Goal: Task Accomplishment & Management: Use online tool/utility

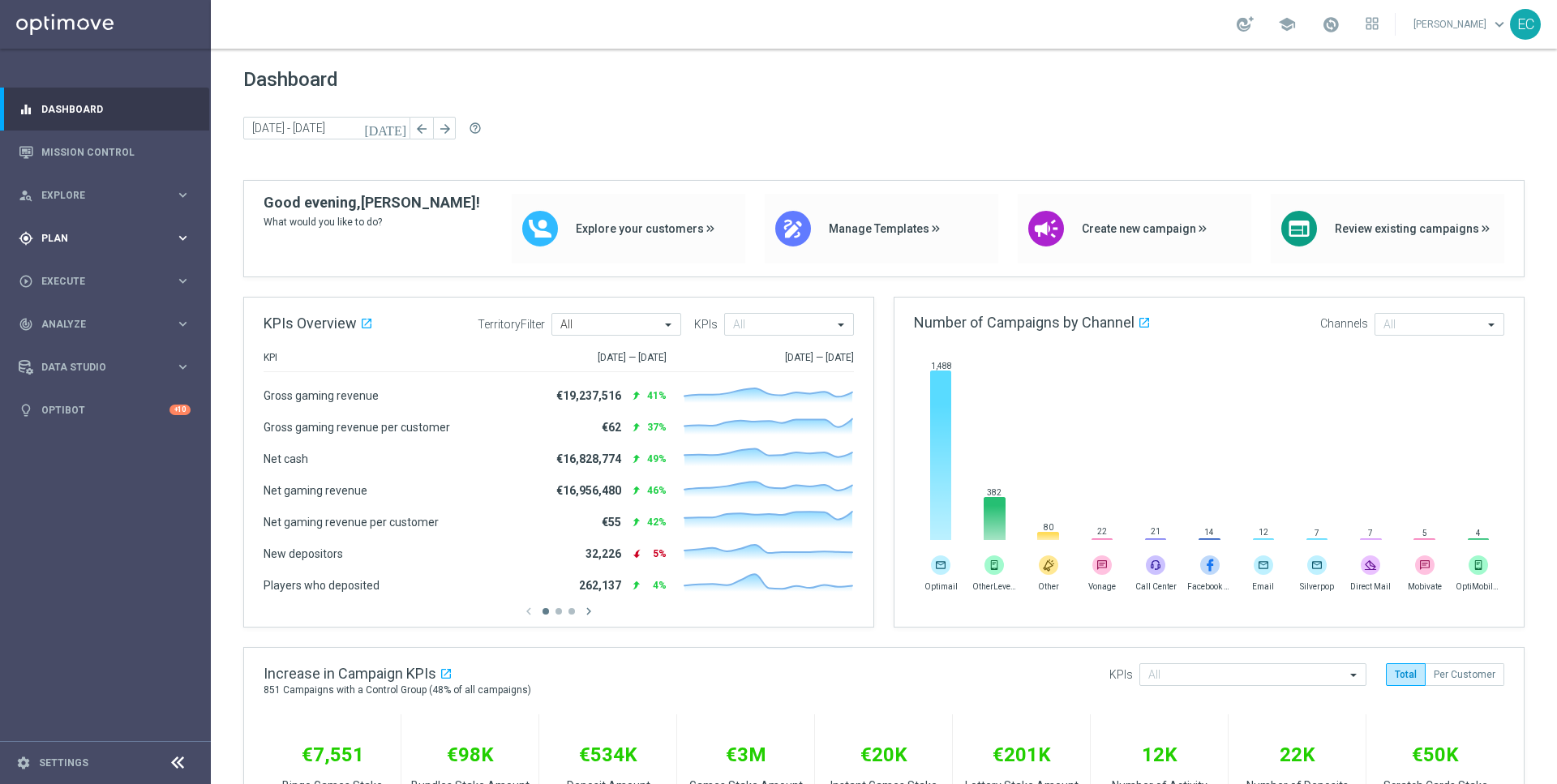
click at [132, 221] on div "gps_fixed Plan keyboard_arrow_right" at bounding box center [105, 237] width 210 height 43
click at [102, 329] on accordion "Templates keyboard_arrow_right Optimail OptiMobile In-App OptiMobile Push Embed…" at bounding box center [126, 320] width 167 height 24
click at [87, 323] on span "Templates" at bounding box center [101, 320] width 116 height 10
click at [116, 340] on link "Optimail" at bounding box center [109, 344] width 118 height 13
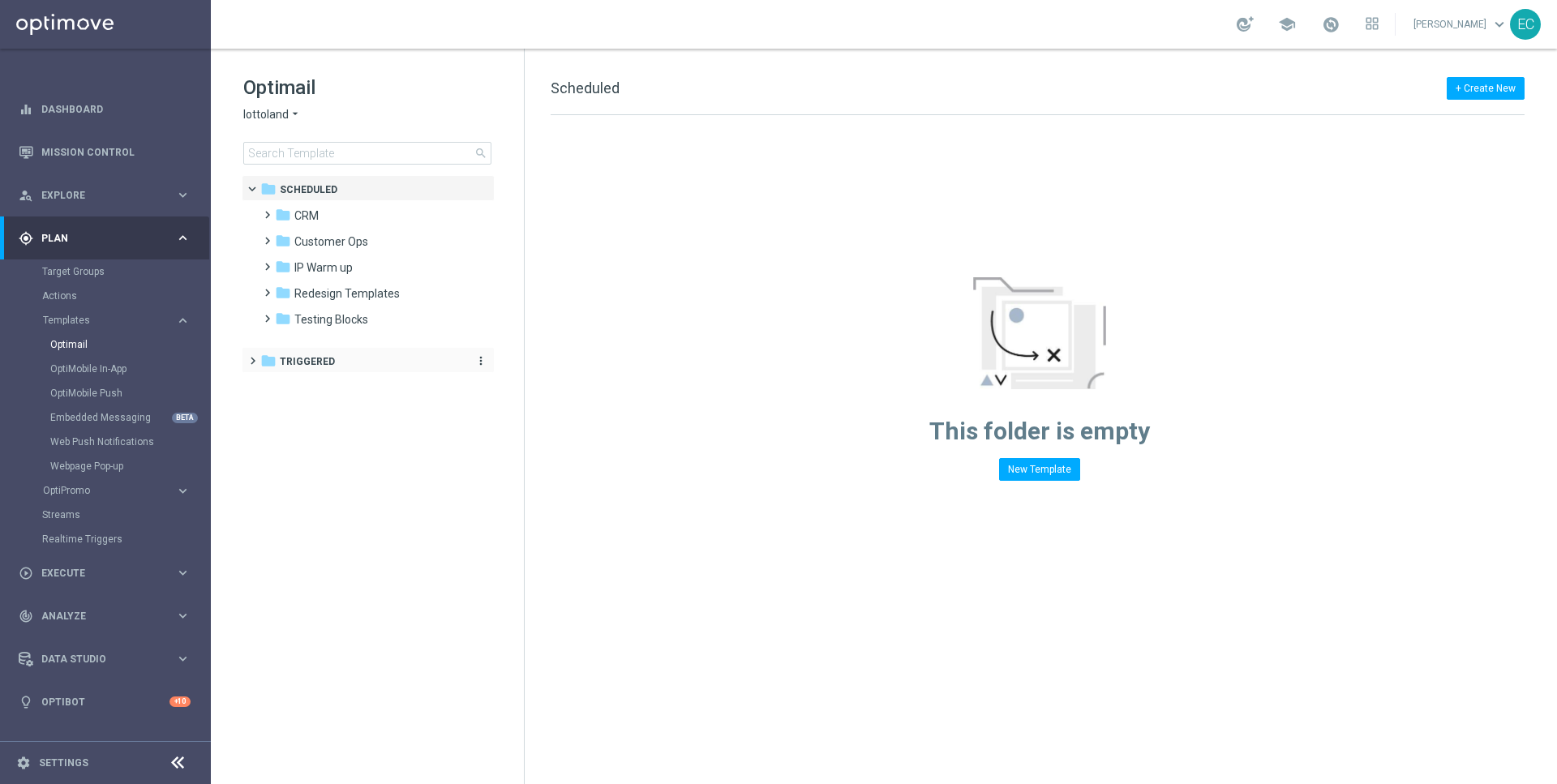
click at [378, 362] on div "folder Triggered" at bounding box center [359, 362] width 199 height 19
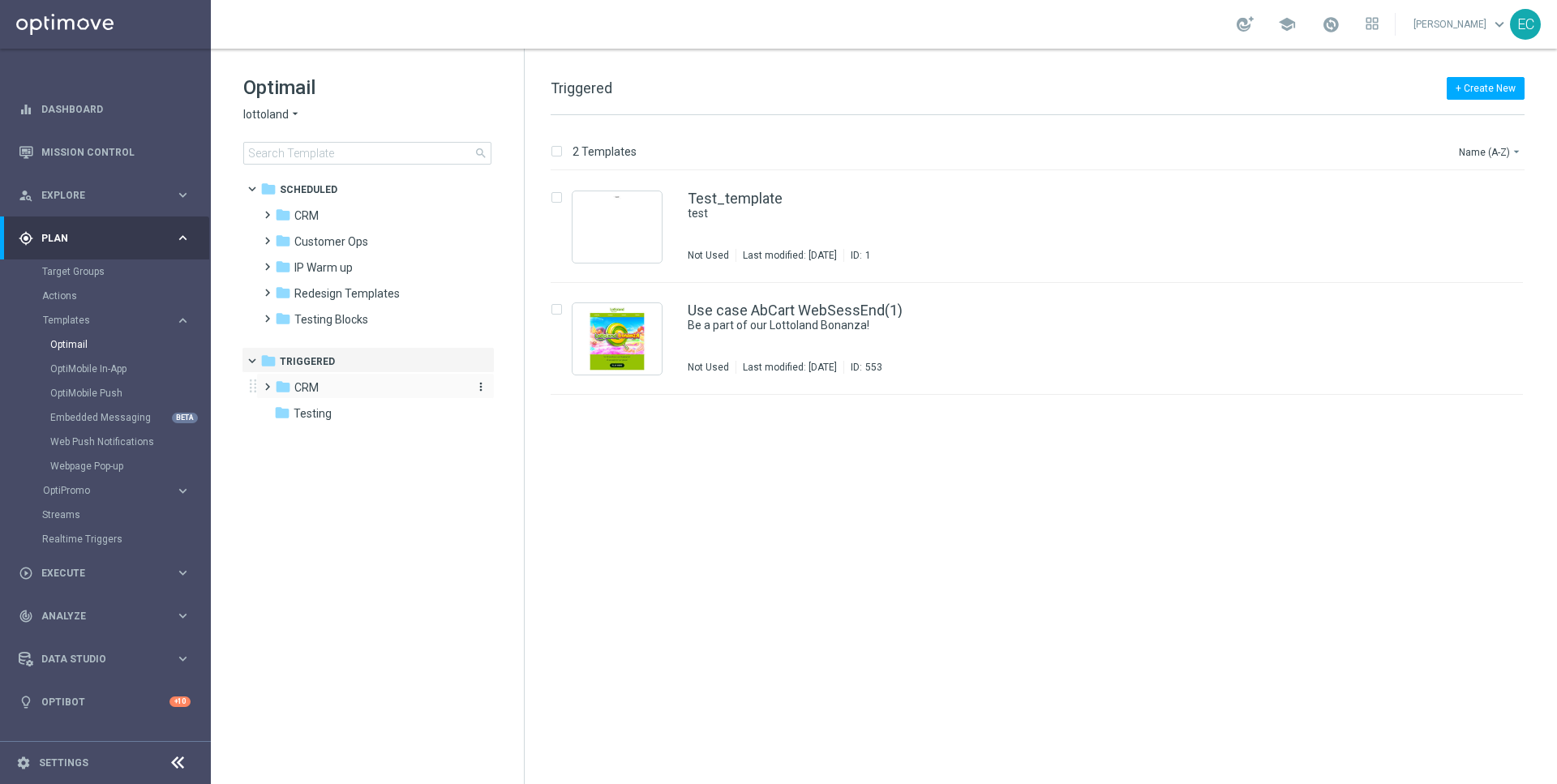
click at [375, 378] on div "folder CRM" at bounding box center [368, 388] width 187 height 19
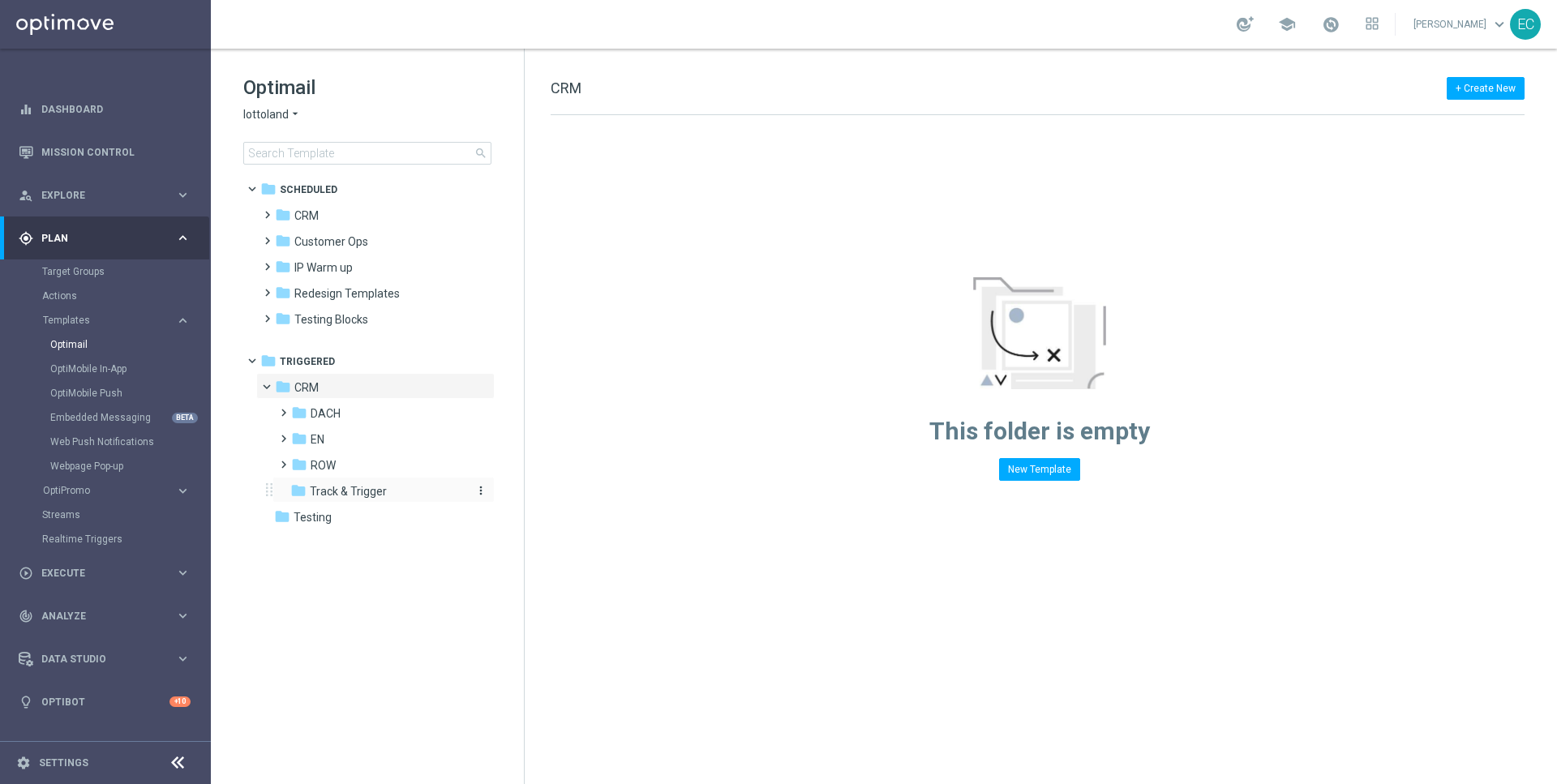
click at [324, 489] on span "Track & Trigger" at bounding box center [347, 491] width 77 height 14
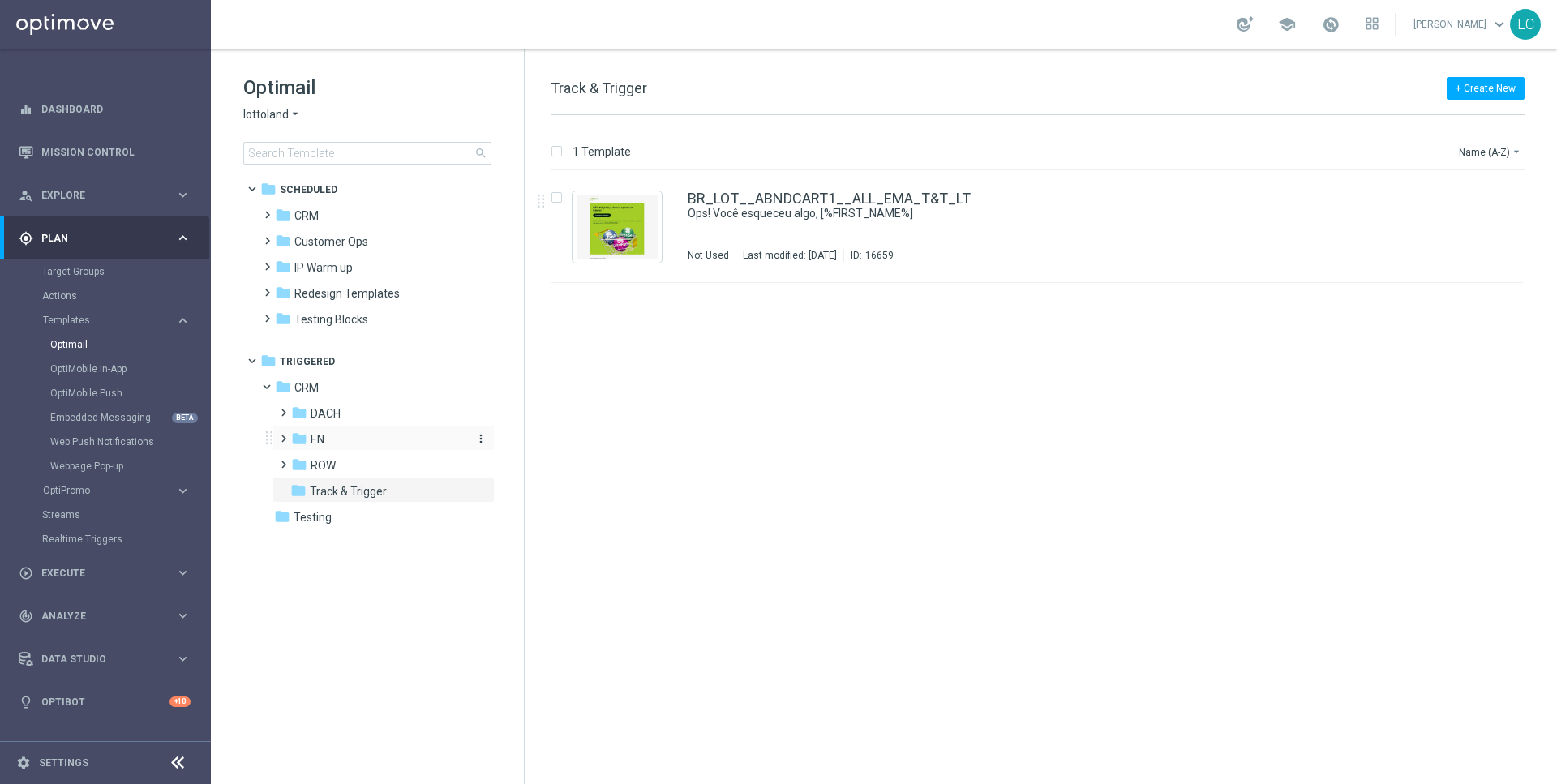
click at [372, 447] on div "folder EN" at bounding box center [377, 439] width 172 height 19
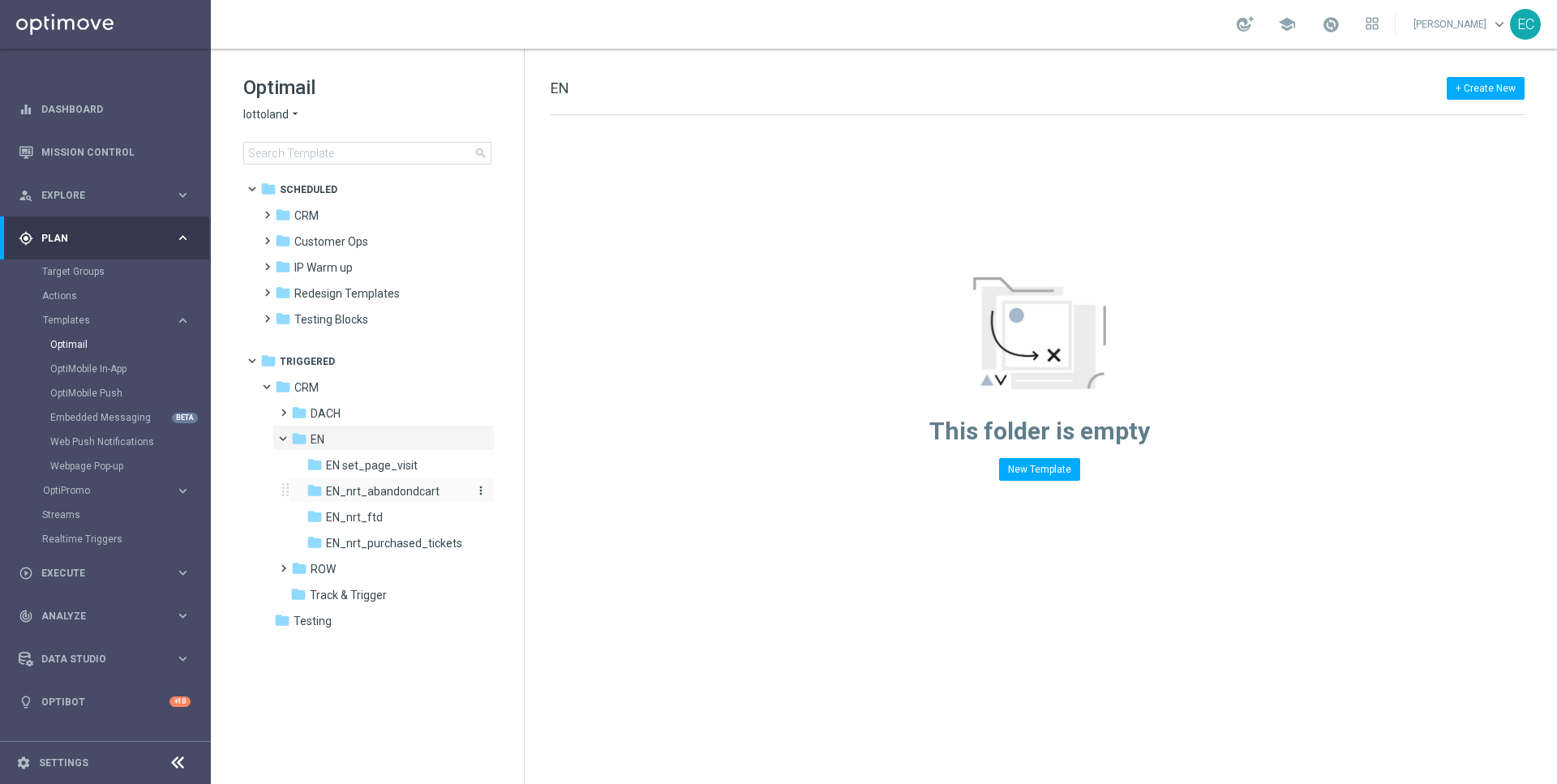
click at [415, 488] on span "EN_nrt_abandondcart" at bounding box center [383, 491] width 113 height 14
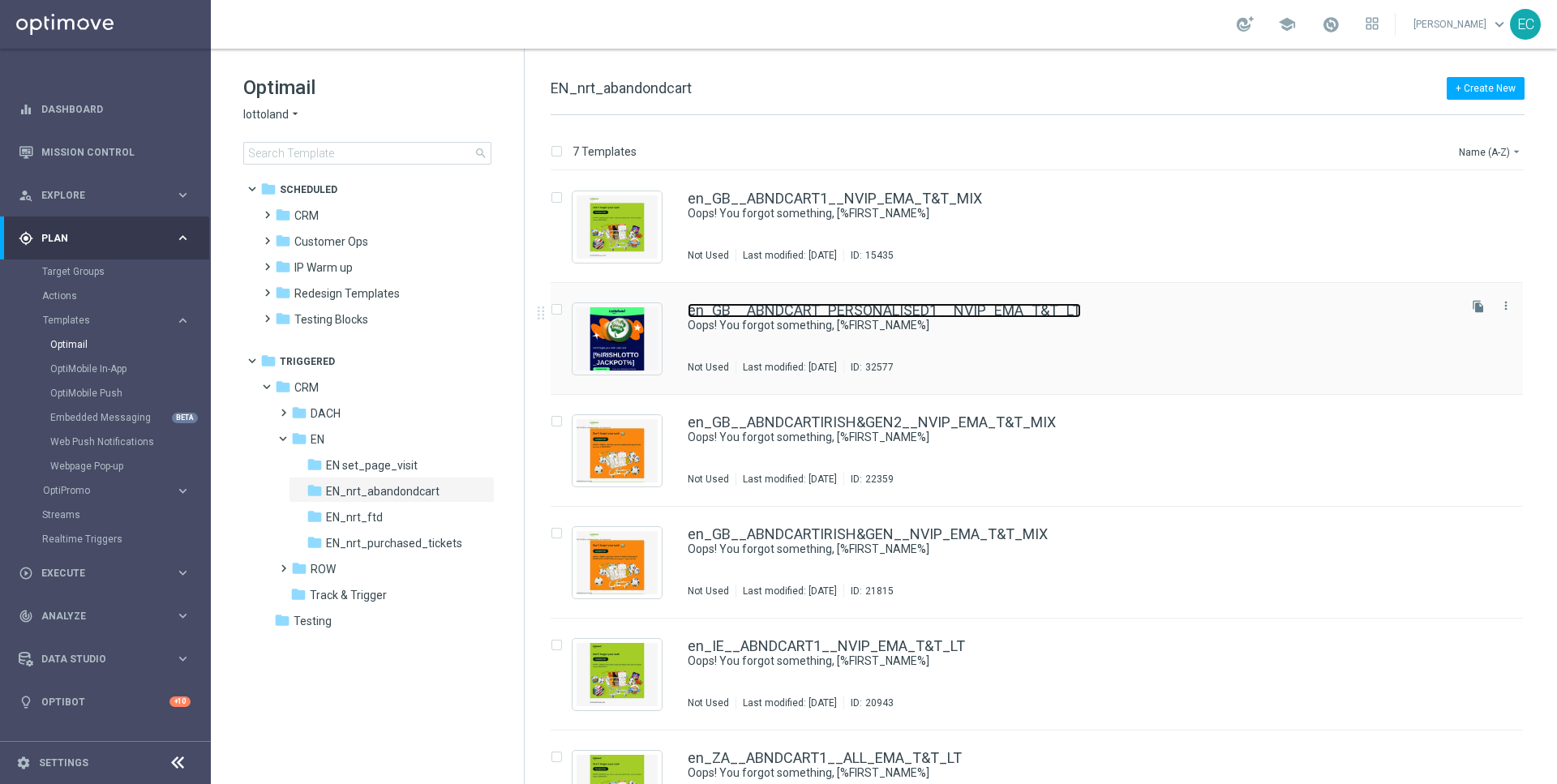
click at [887, 303] on link "en_GB__ABNDCART_PERSONALISED1__NVIP_EMA_T&T_LT" at bounding box center [884, 310] width 393 height 14
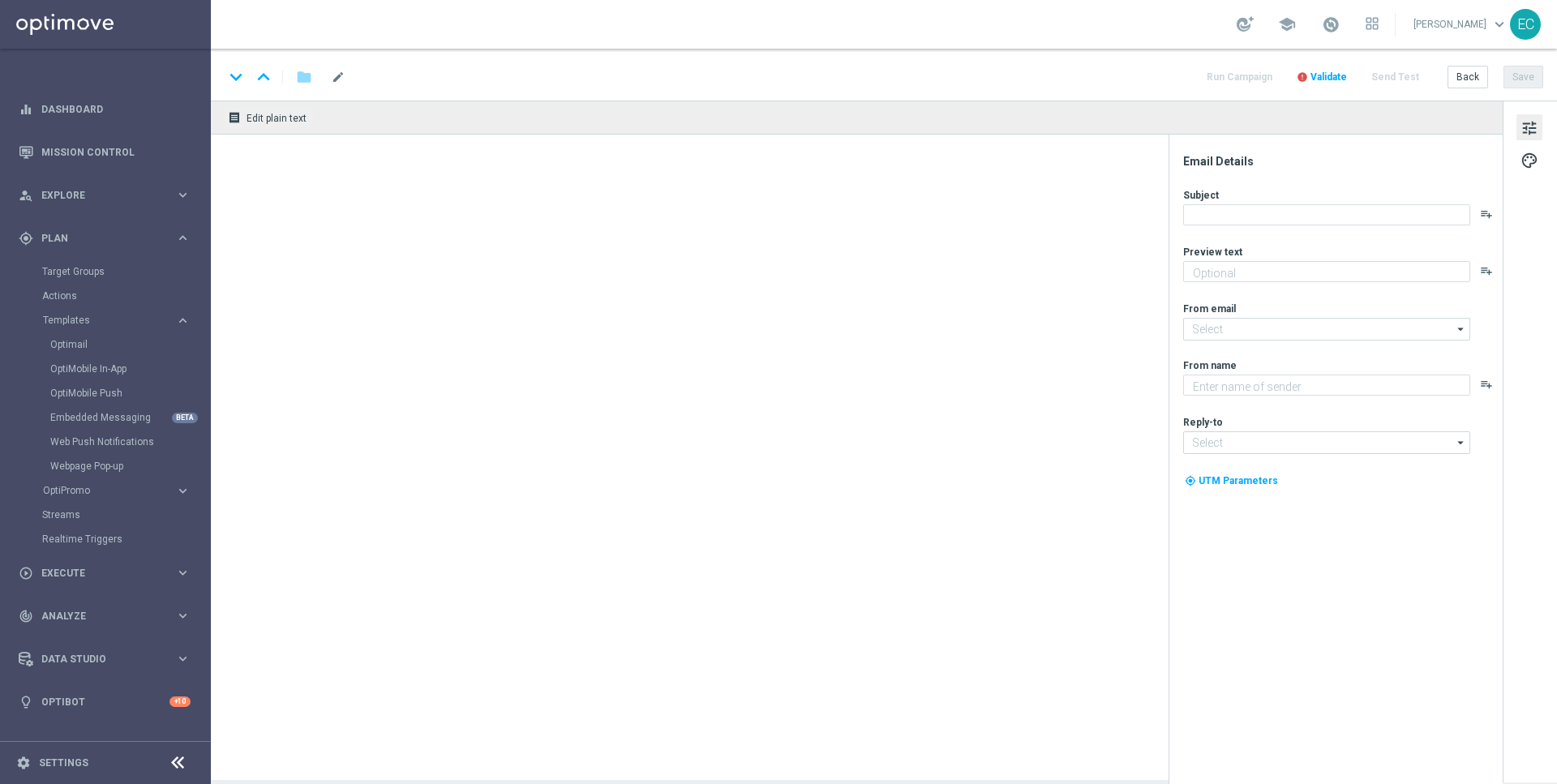
type textarea "Your cart is waiting!"
type textarea "Lottoland"
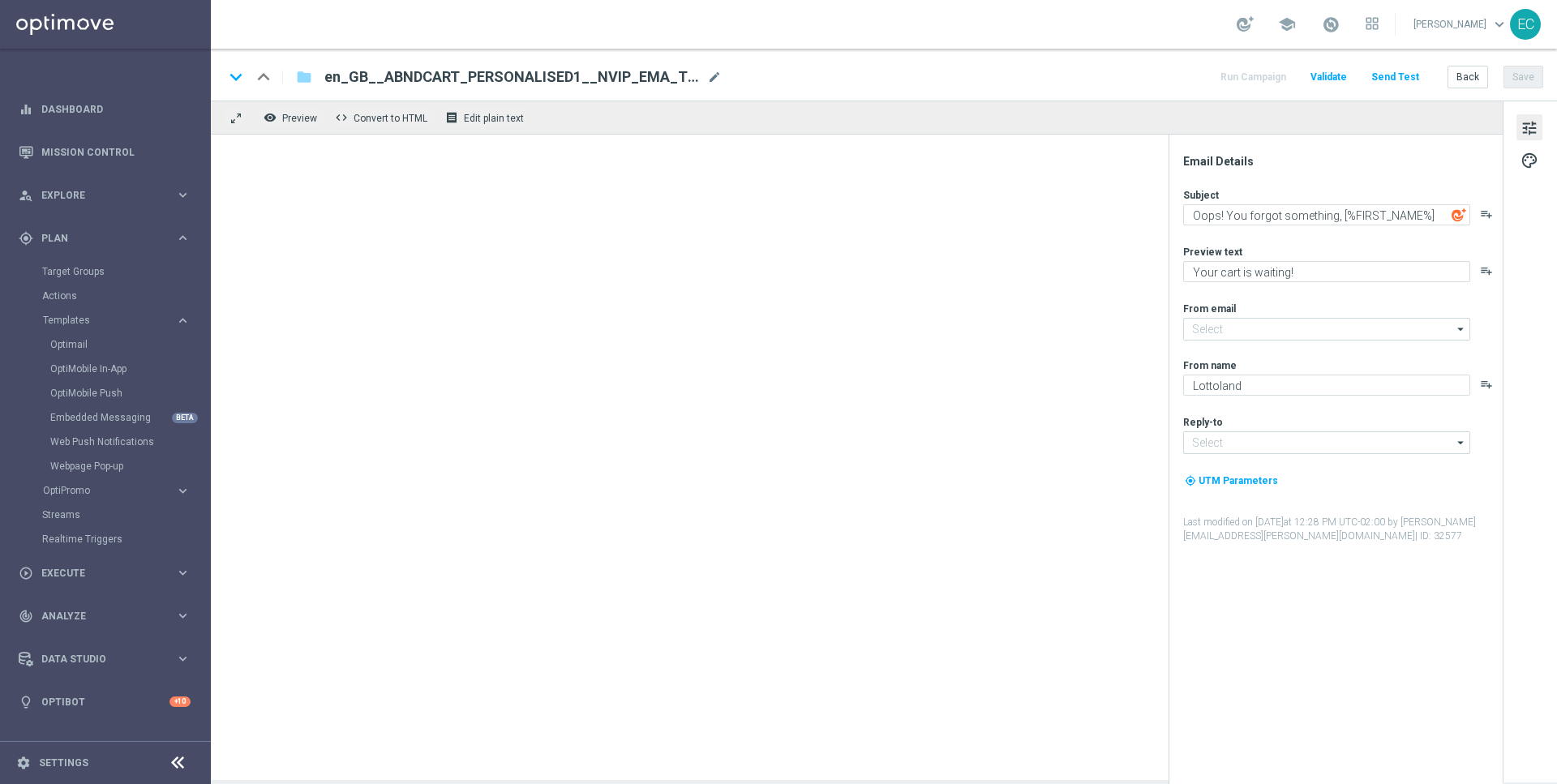
type input "mail@crm.lottoland.com"
type input "support@lottoland.co.uk"
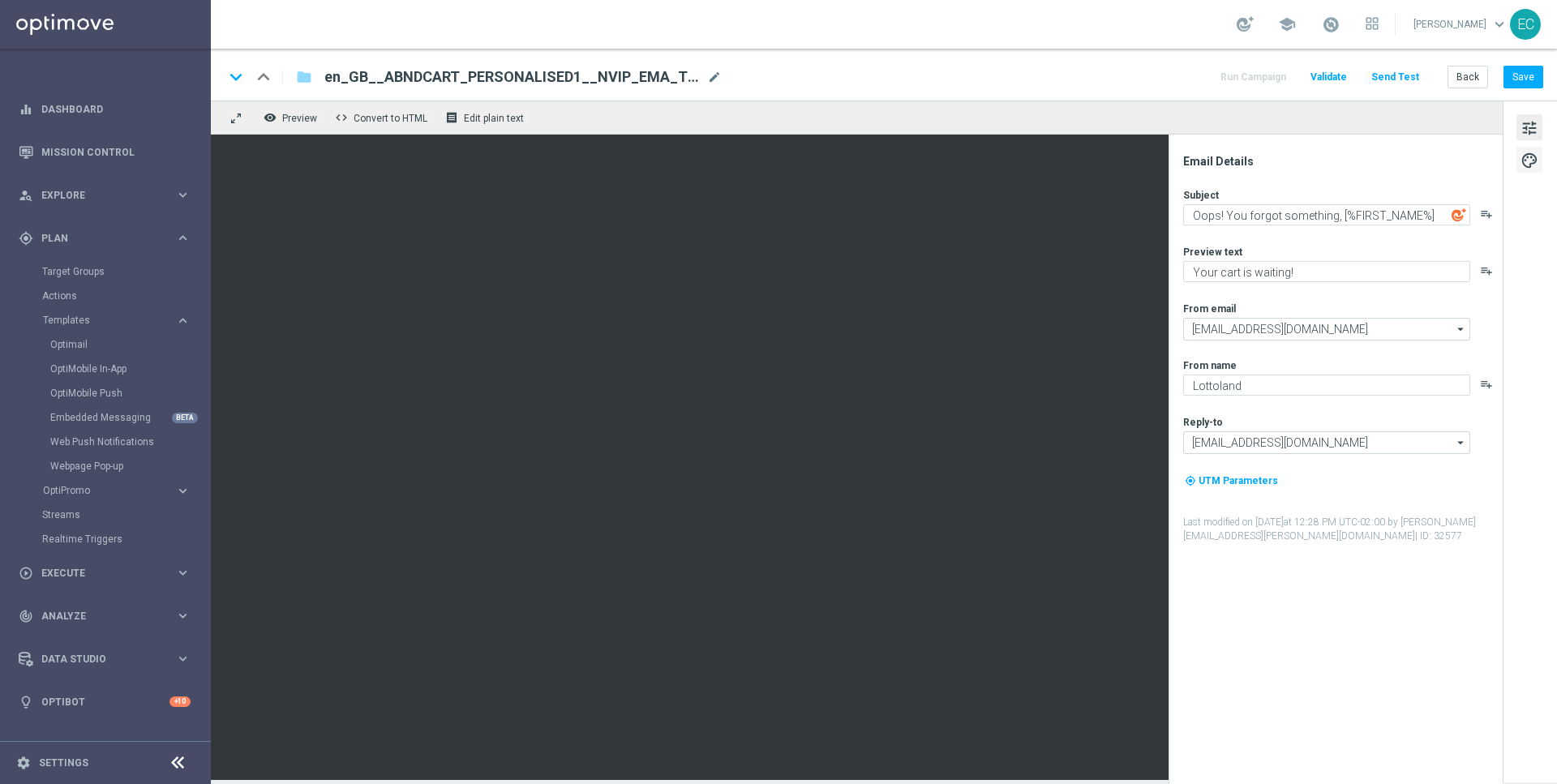
click at [1528, 159] on span "palette" at bounding box center [1529, 160] width 18 height 21
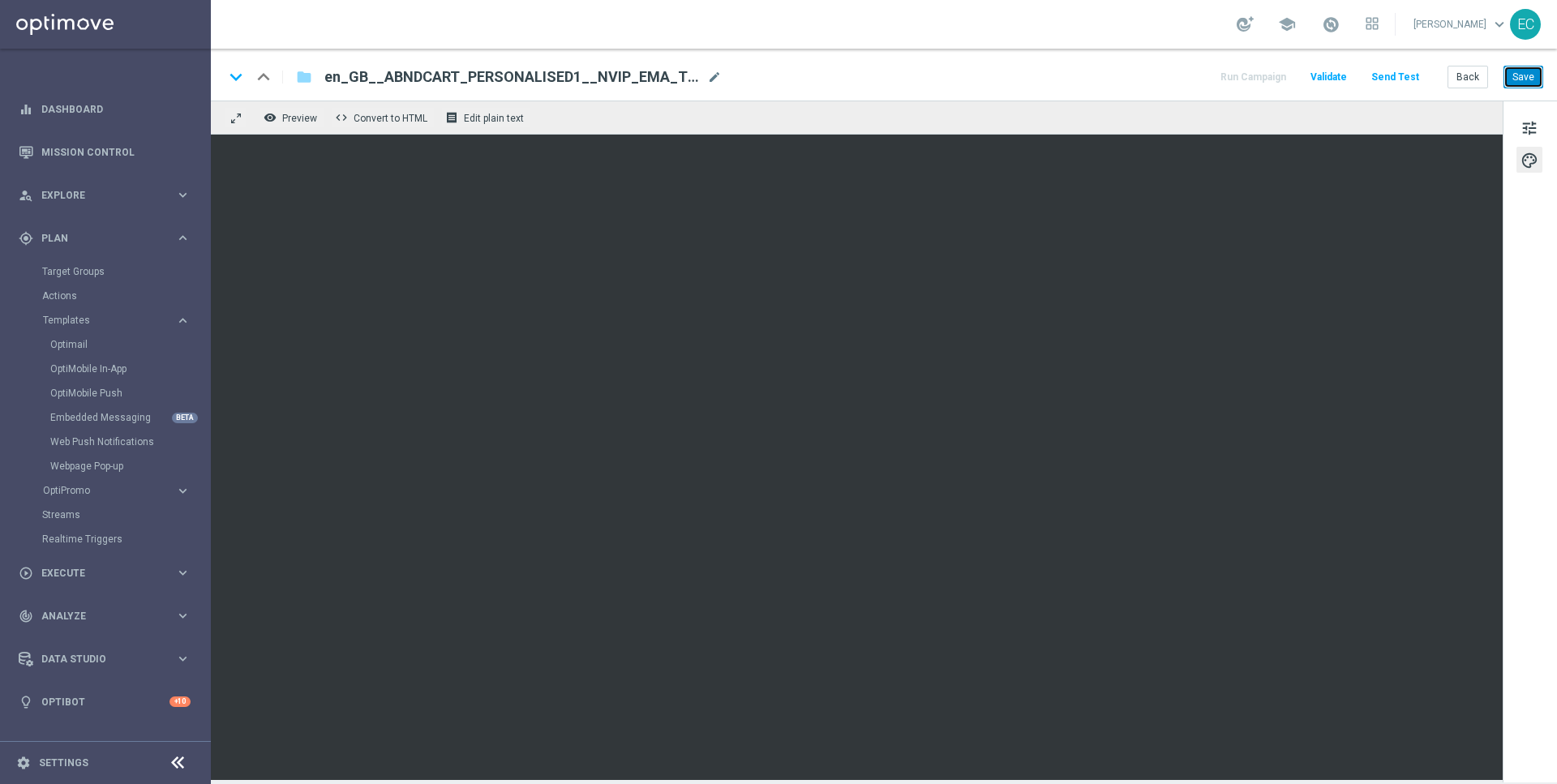
click at [1532, 68] on button "Save" at bounding box center [1523, 77] width 40 height 23
click at [1521, 82] on button "Save" at bounding box center [1523, 77] width 40 height 23
click at [711, 77] on span "mode_edit" at bounding box center [714, 77] width 14 height 14
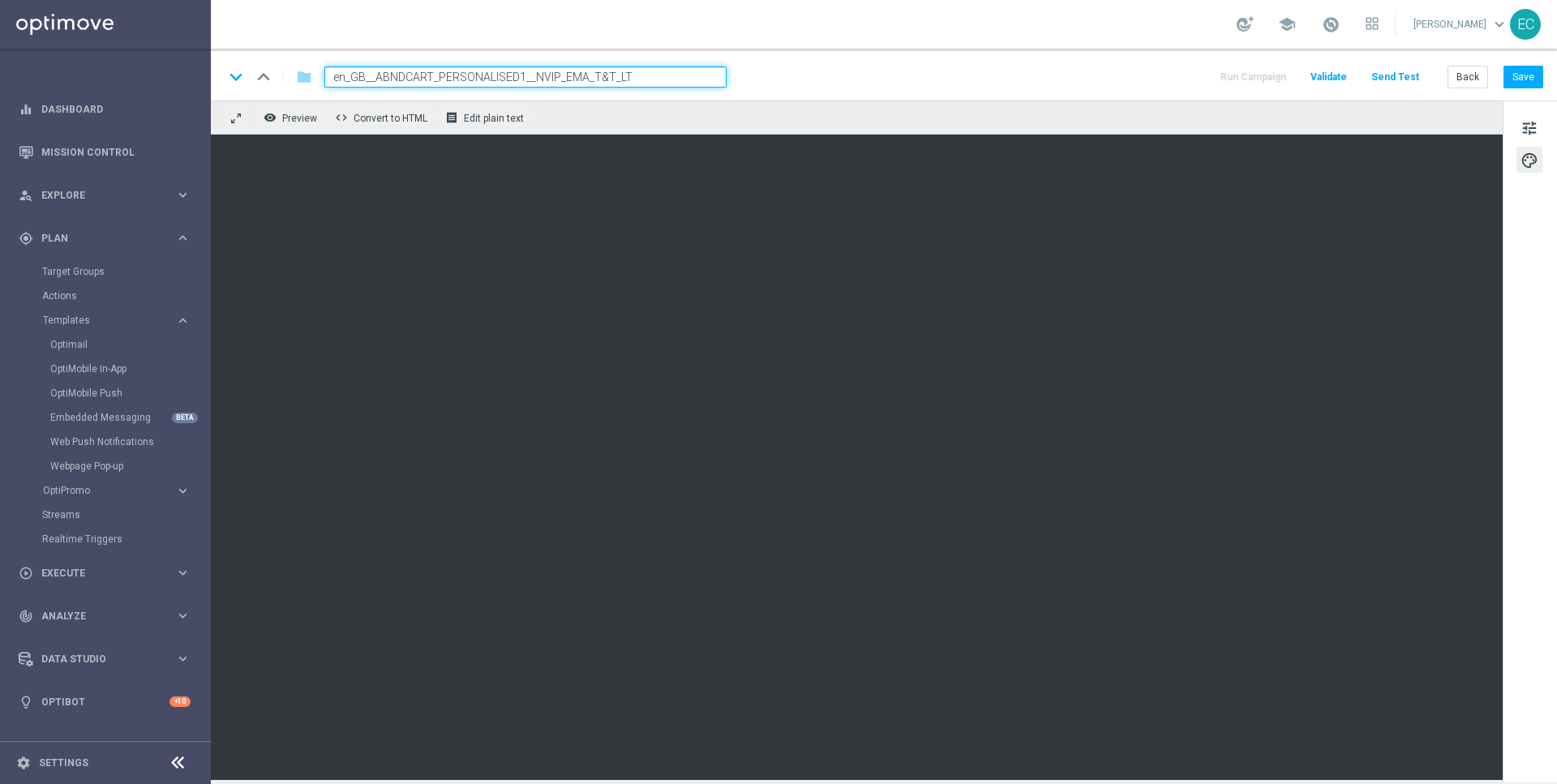
click at [666, 68] on input "en_GB__ABNDCART_PERSONALISED1__NVIP_EMA_T&T_LT" at bounding box center [526, 77] width 402 height 21
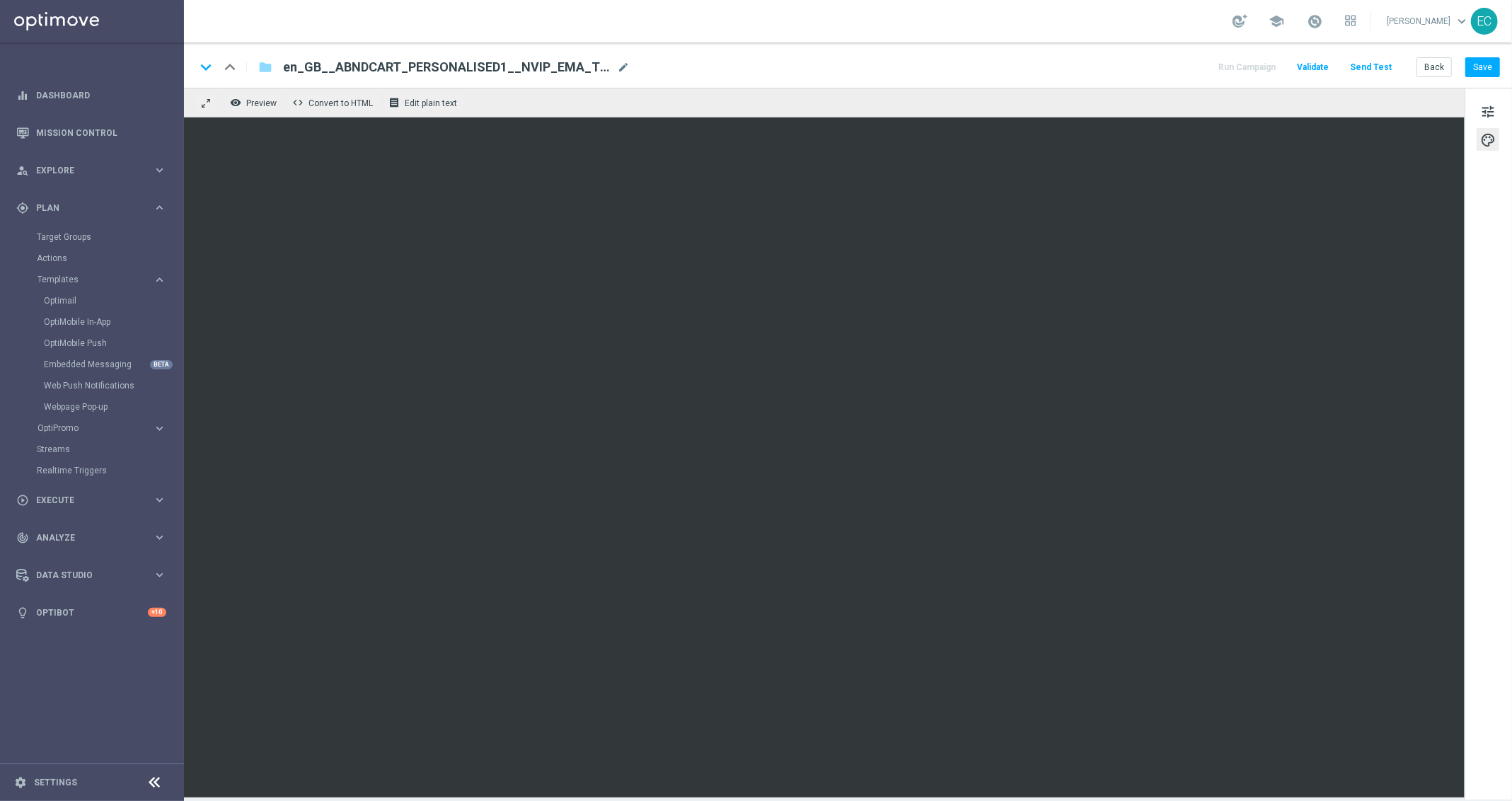
click at [86, 353] on div "OptiMobile Push" at bounding box center [113, 343] width 139 height 21
click at [63, 298] on link "Optimail" at bounding box center [95, 300] width 103 height 11
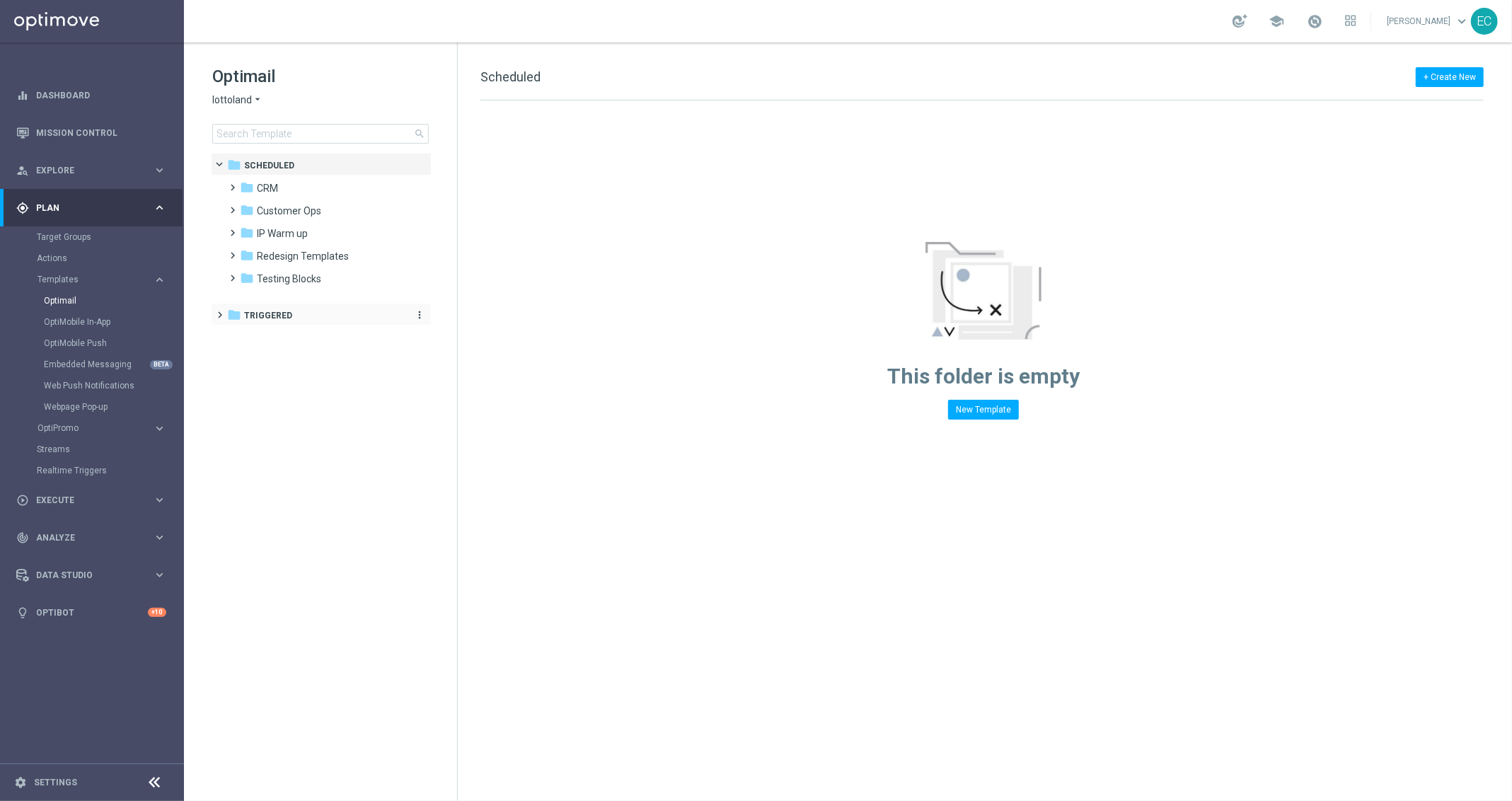
click at [288, 313] on span "Triggered" at bounding box center [268, 315] width 48 height 13
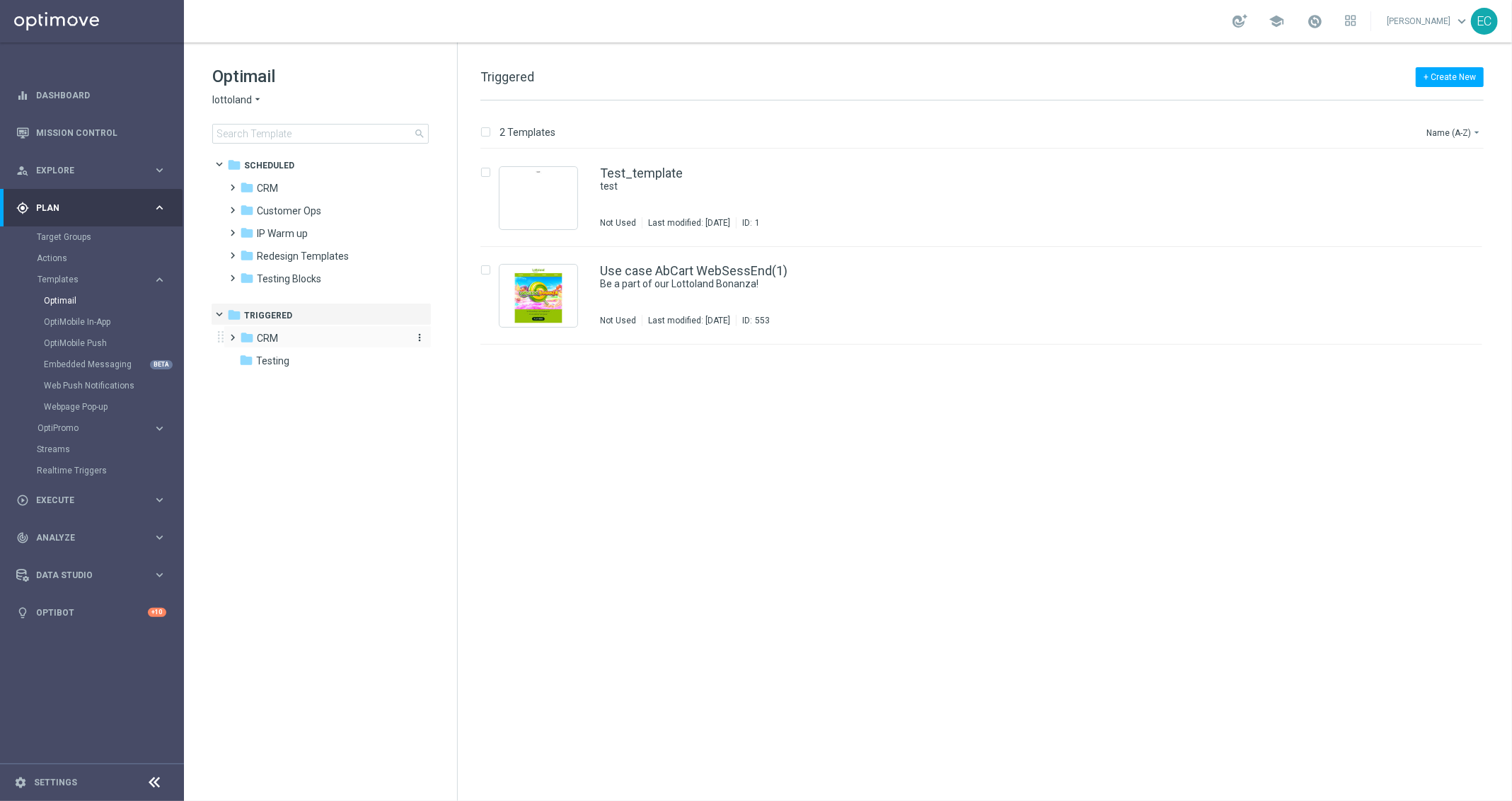
click at [302, 339] on div "folder CRM" at bounding box center [321, 339] width 163 height 16
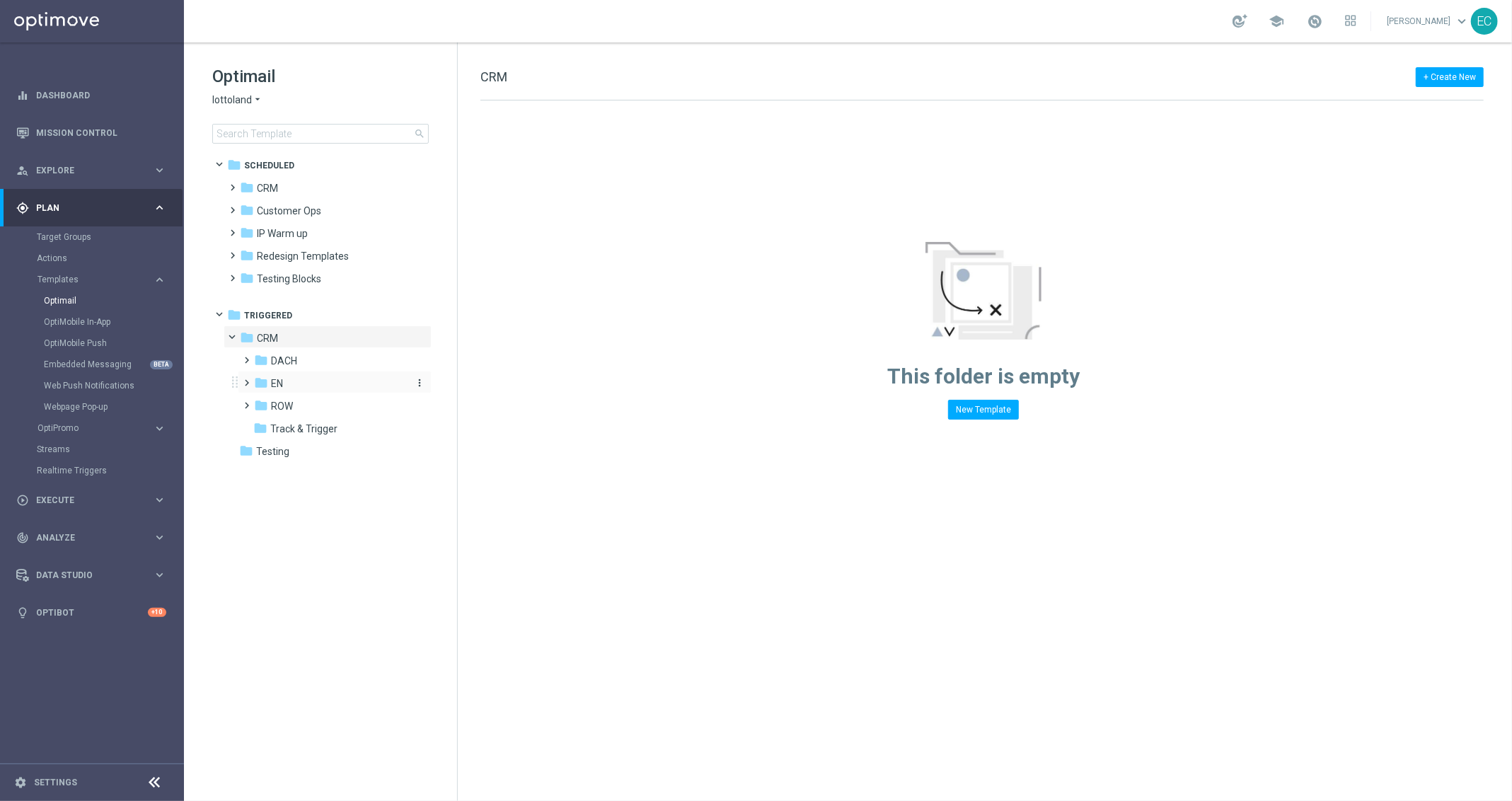
click at [302, 381] on div "folder EN" at bounding box center [329, 384] width 150 height 16
click at [338, 423] on span "EN_nrt_abandondcart" at bounding box center [334, 429] width 99 height 13
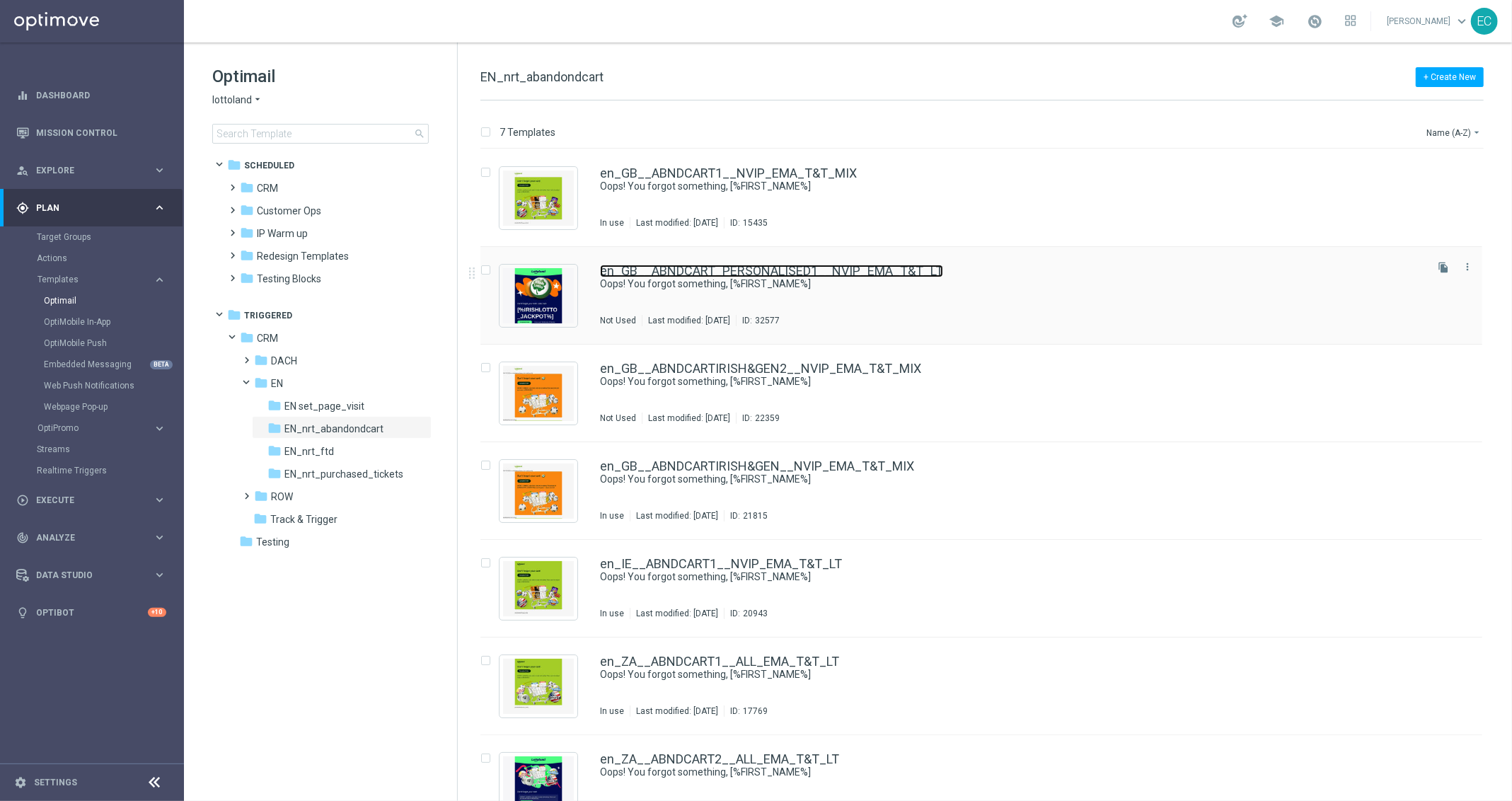
click at [791, 270] on link "en_GB__ABNDCART_PERSONALISED1__NVIP_EMA_T&T_LT" at bounding box center [771, 271] width 343 height 13
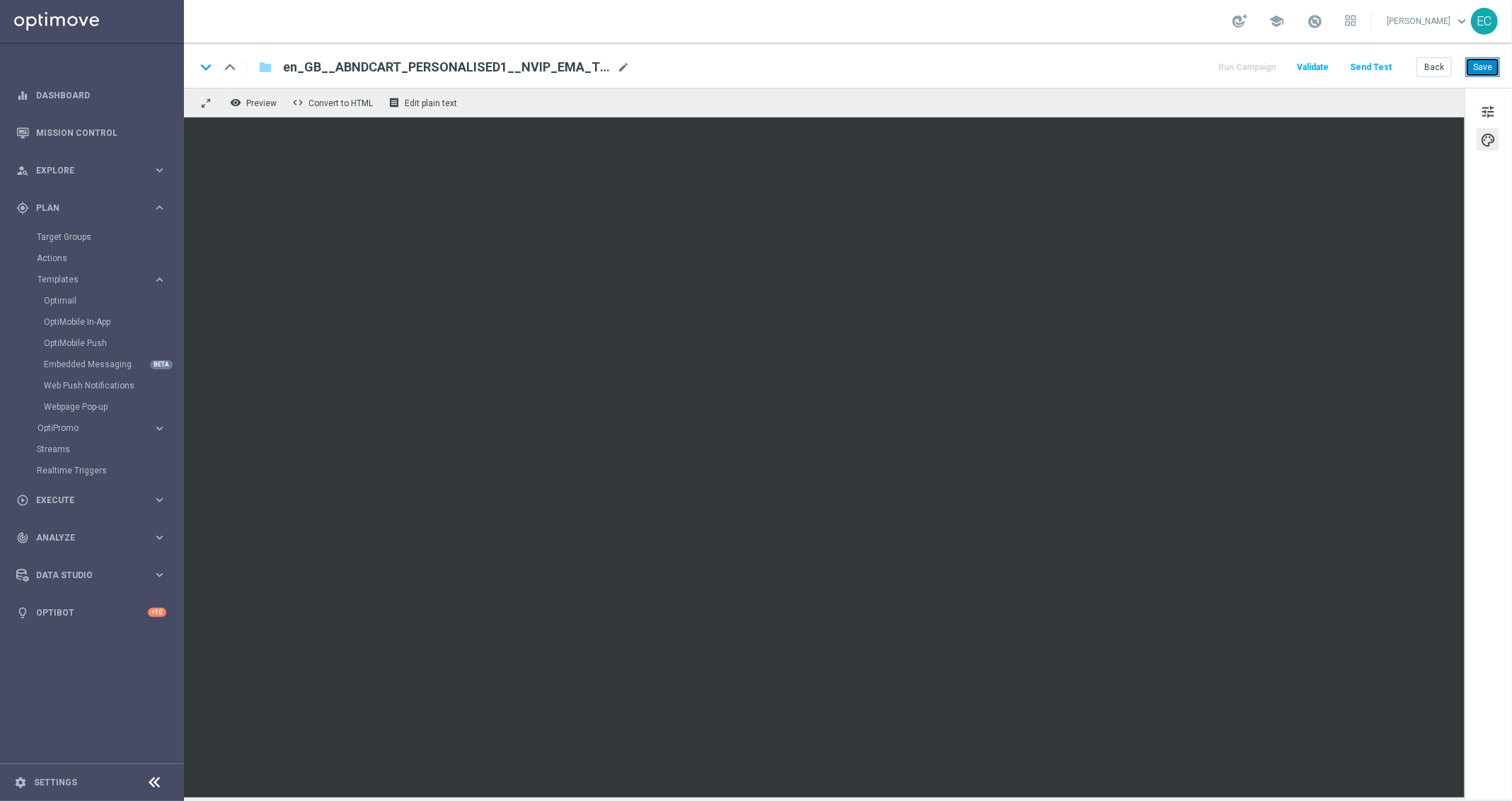
click at [1358, 69] on button "Save" at bounding box center [1482, 67] width 35 height 20
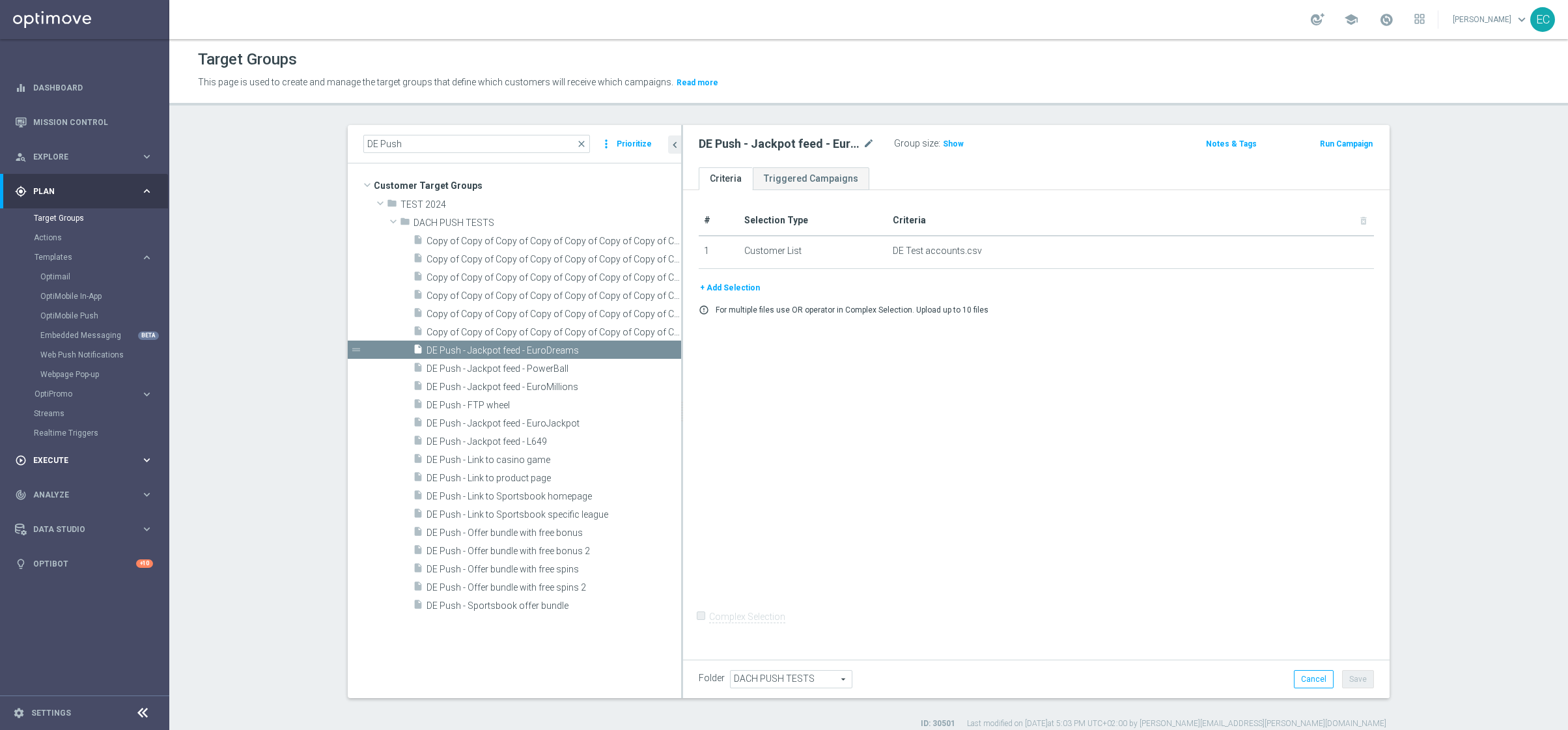
click at [88, 455] on div "play_circle_outline Execute" at bounding box center [77, 460] width 126 height 12
click at [120, 155] on span "Explore" at bounding box center [87, 157] width 107 height 8
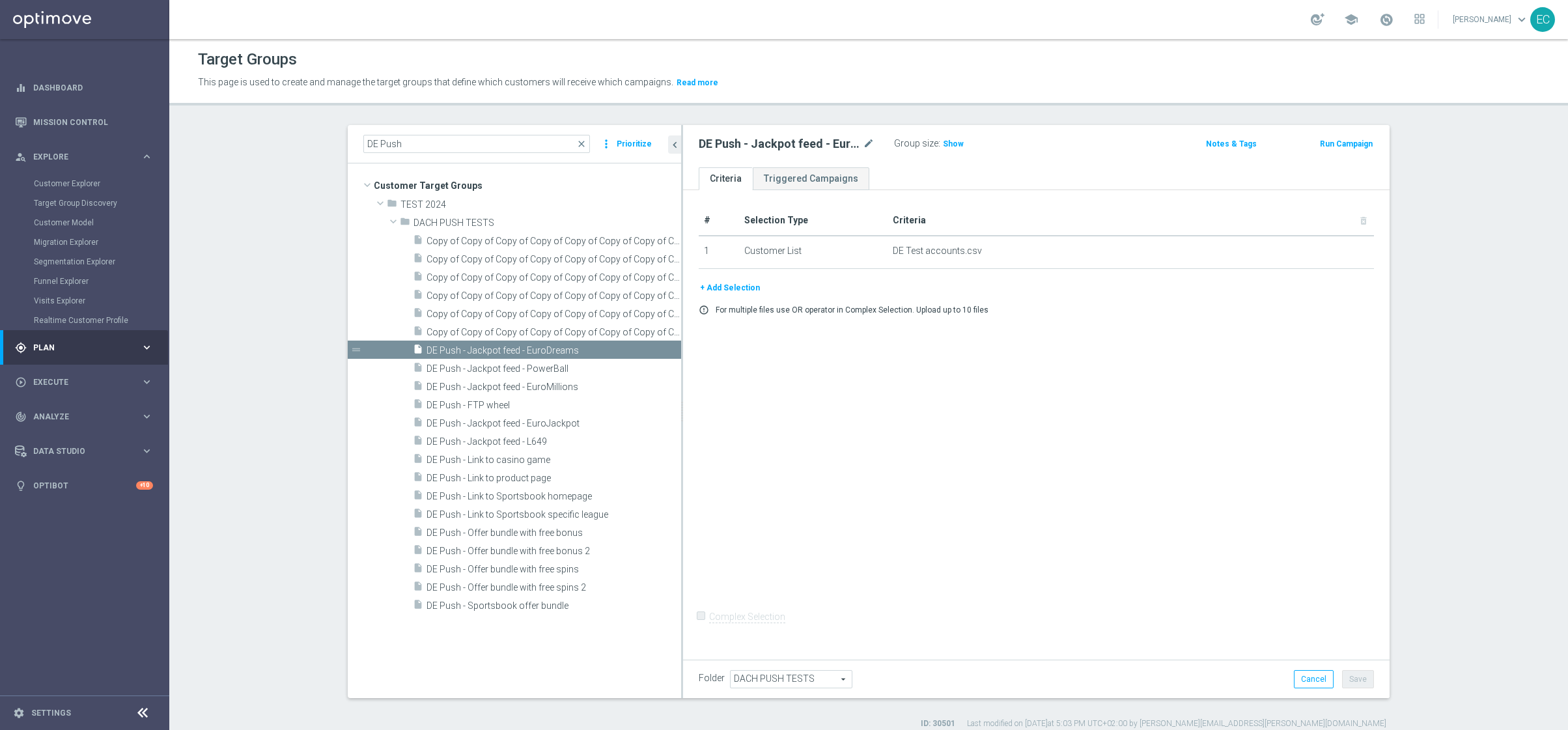
click at [120, 345] on span "Plan" at bounding box center [87, 348] width 107 height 8
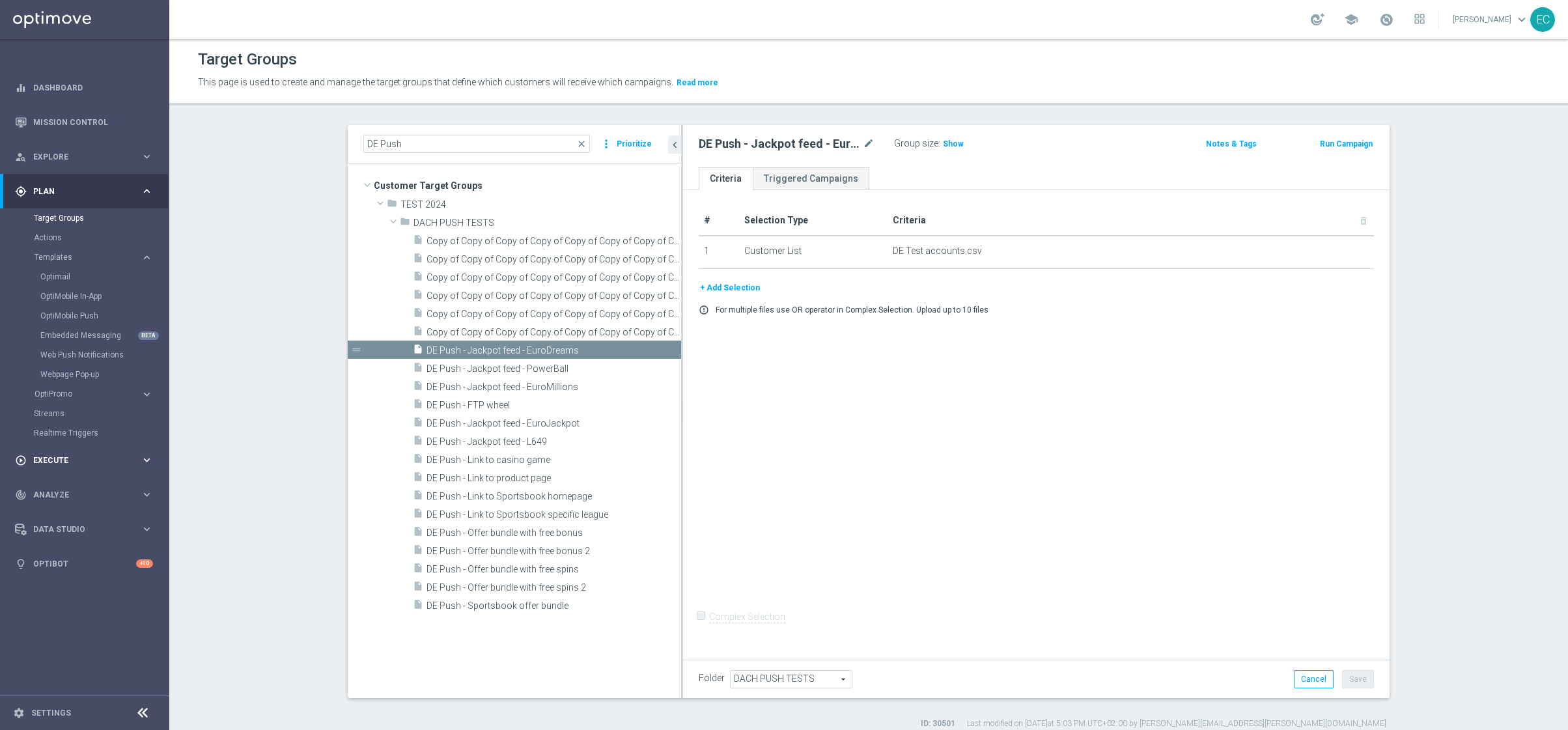
click at [95, 457] on span "Execute" at bounding box center [87, 461] width 107 height 8
click at [128, 195] on span "Plan" at bounding box center [87, 191] width 107 height 8
click at [56, 274] on link "Optimail" at bounding box center [88, 276] width 95 height 10
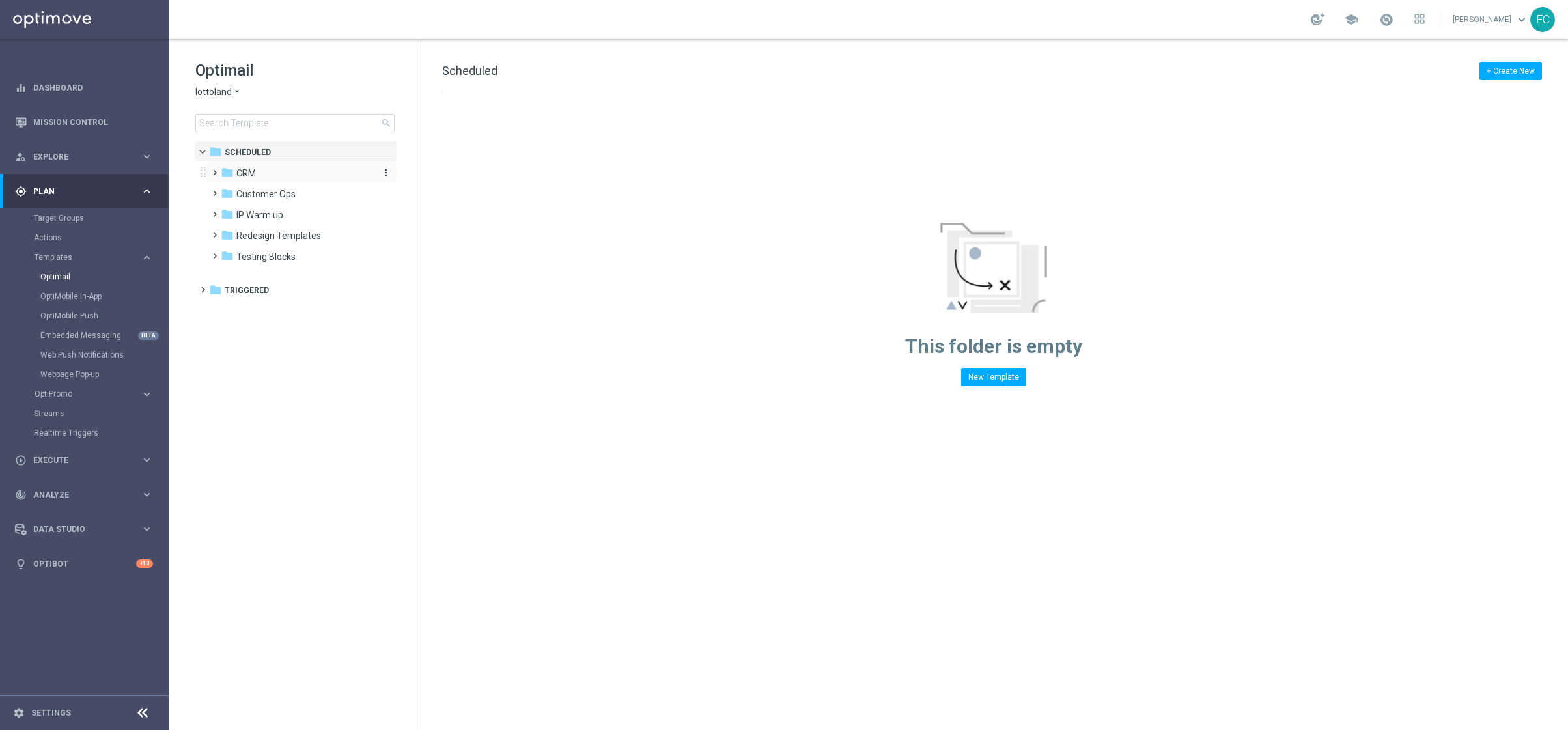
click at [274, 174] on div "folder CRM" at bounding box center [295, 174] width 150 height 15
click at [292, 368] on div "folder Triggered" at bounding box center [288, 374] width 160 height 15
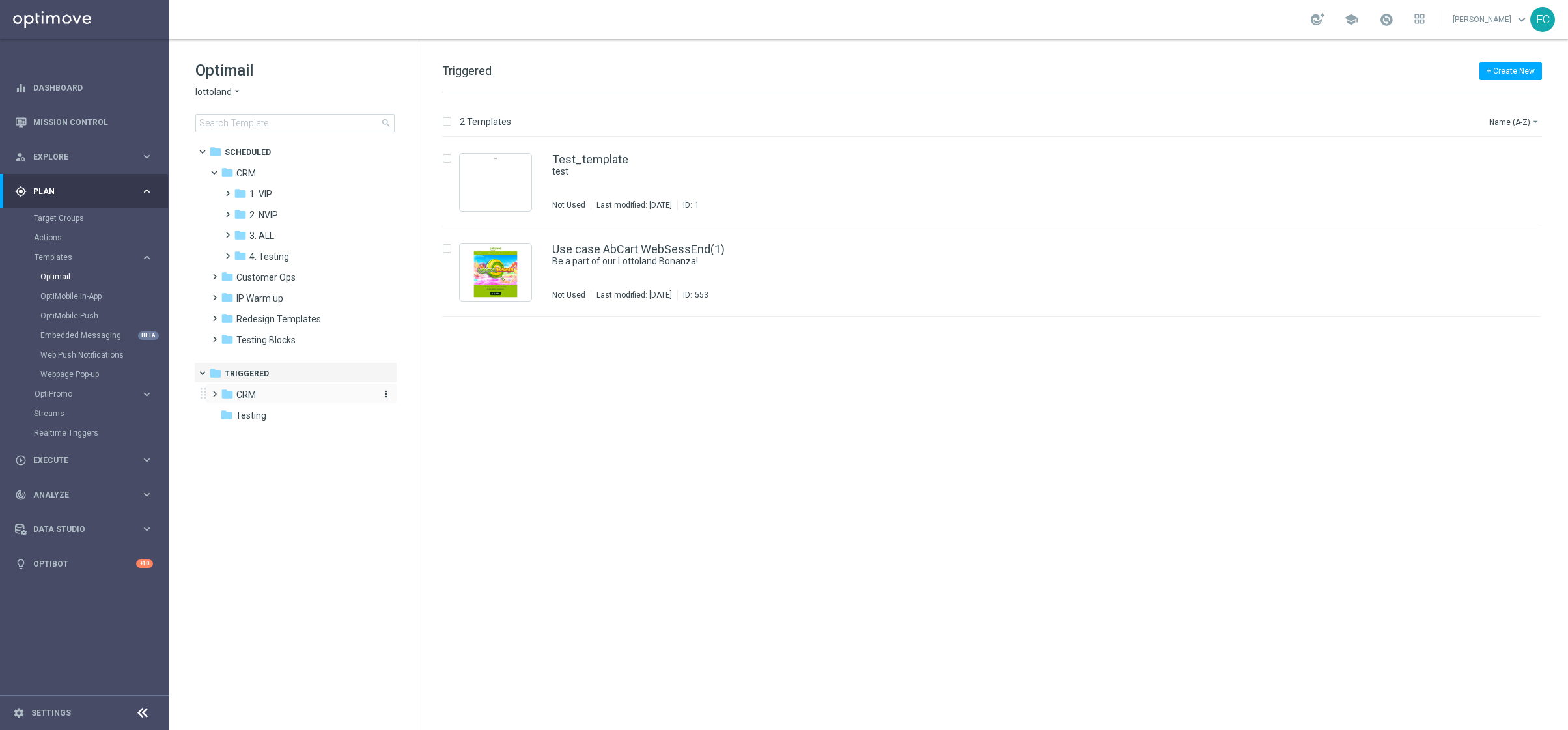
click at [285, 389] on div "folder CRM" at bounding box center [295, 395] width 150 height 15
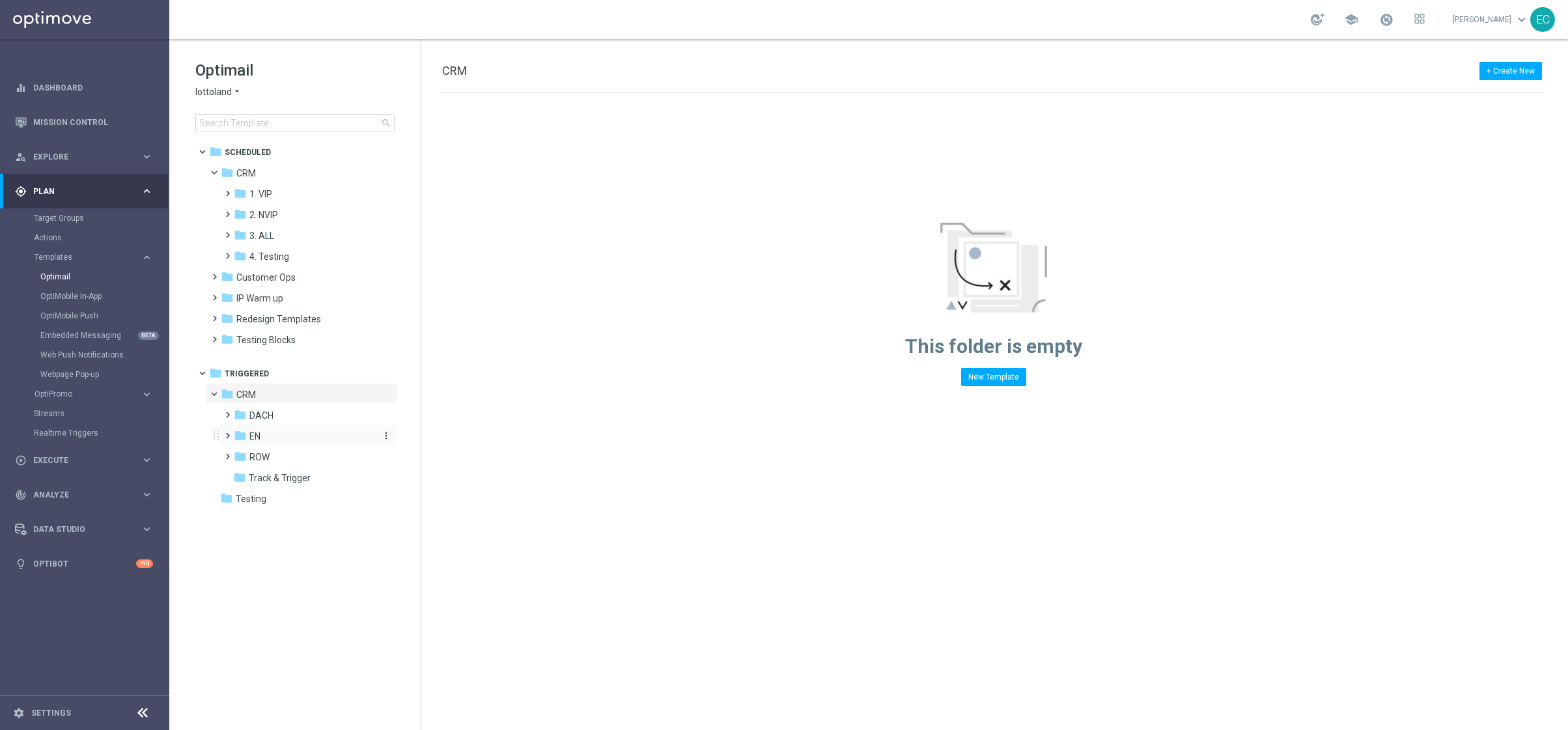
click at [304, 431] on div "folder EN" at bounding box center [303, 437] width 138 height 15
click at [323, 473] on span "EN_nrt_abandondcart" at bounding box center [307, 478] width 91 height 12
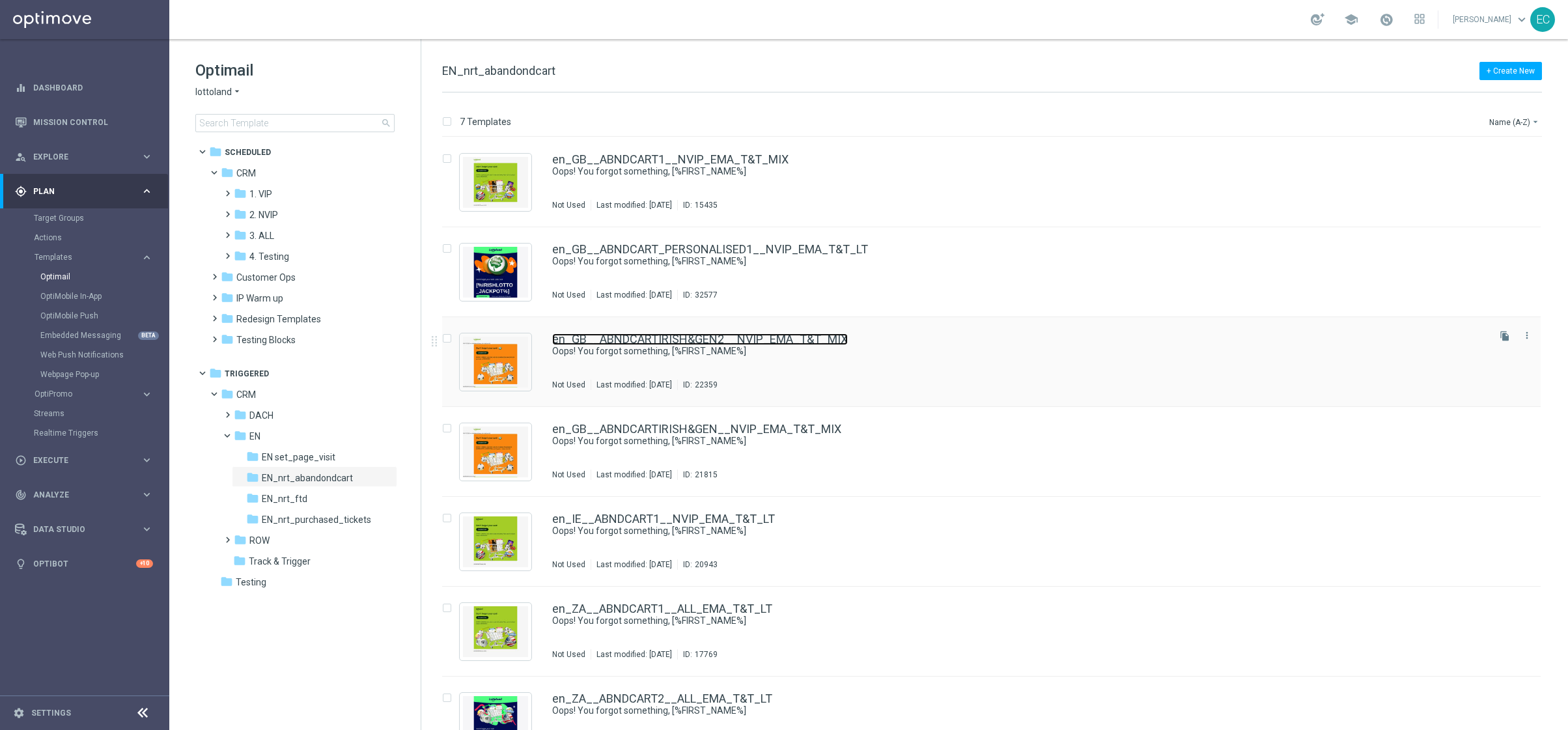
click at [800, 337] on link "en_GB__ABNDCARTIRISH&GEN2__NVIP_EMA_T&T_MIX" at bounding box center [701, 339] width 296 height 12
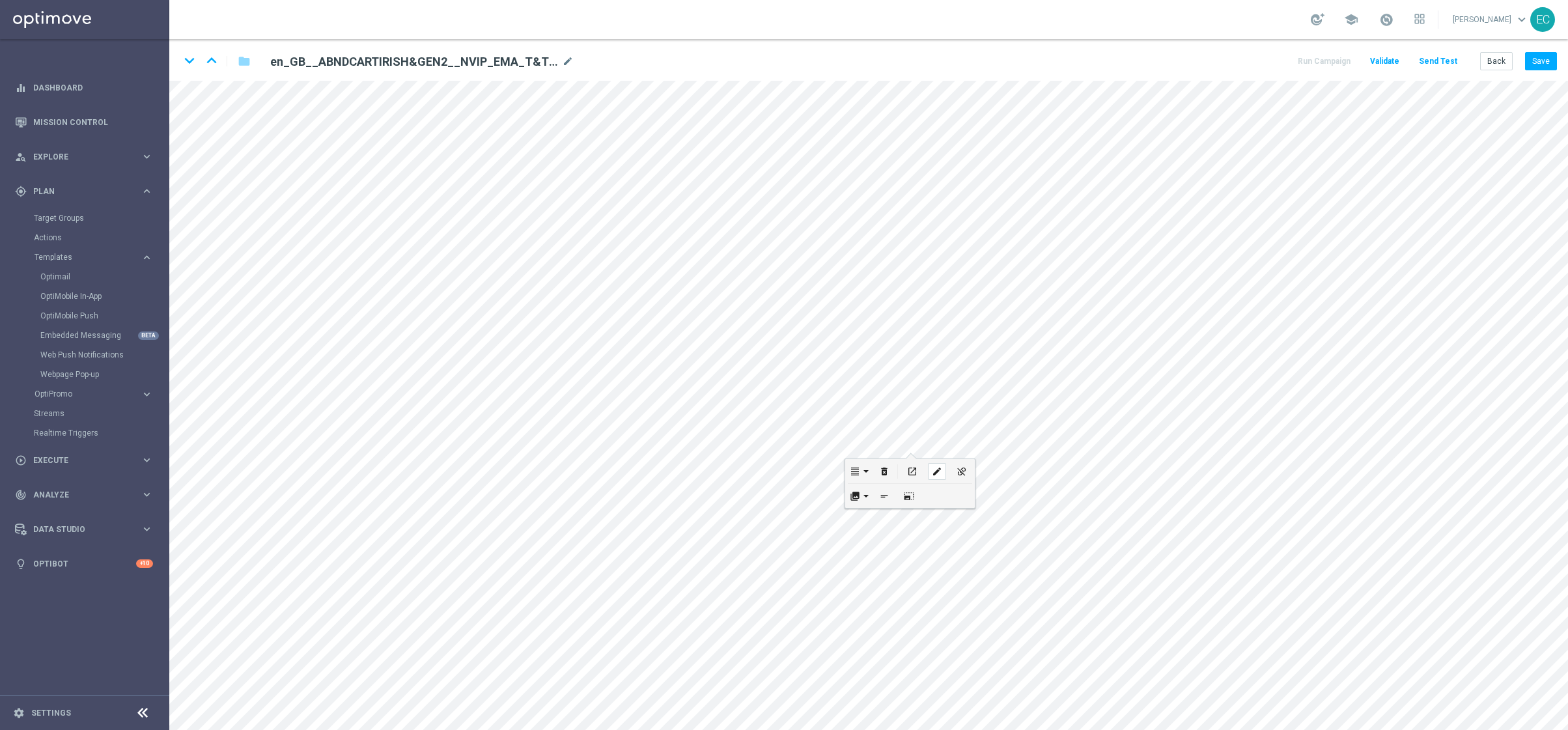
click at [941, 466] on div "edit" at bounding box center [937, 471] width 18 height 17
click at [939, 481] on input "[URL][DOMAIN_NAME]" at bounding box center [908, 480] width 143 height 18
